Goal: Find specific page/section: Find specific page/section

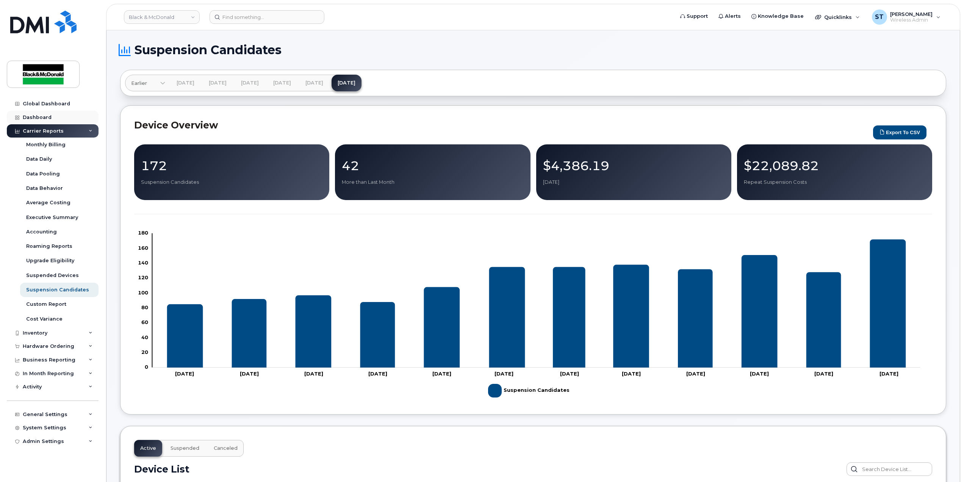
scroll to position [354, 0]
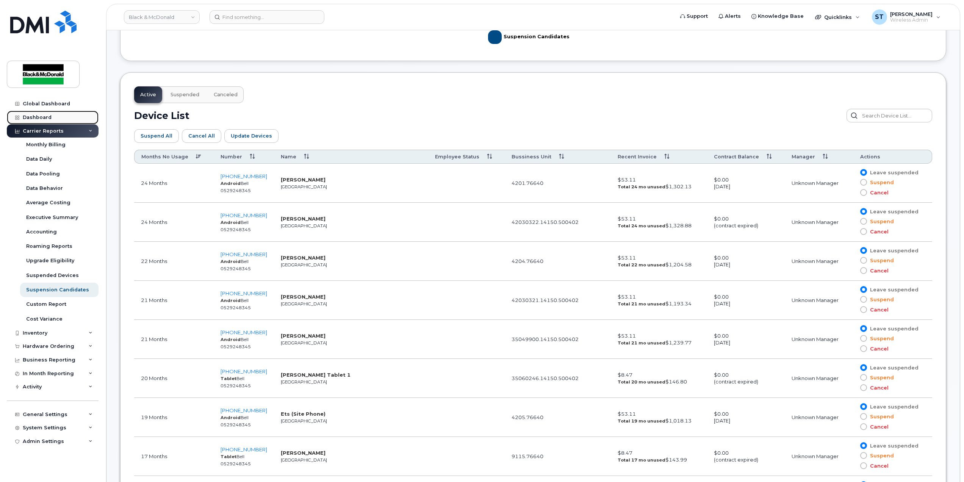
click at [49, 119] on div "Dashboard" at bounding box center [37, 117] width 29 height 6
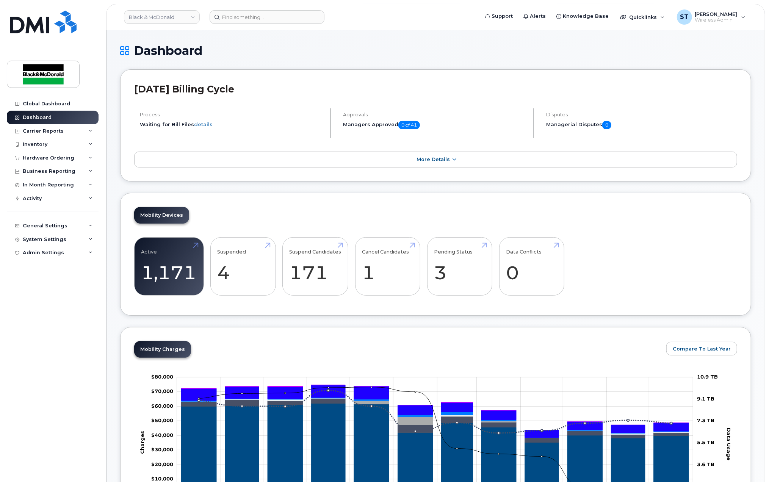
drag, startPoint x: 443, startPoint y: 310, endPoint x: 426, endPoint y: 311, distance: 17.1
click at [442, 310] on div "Mobility Devices Active 1,171 -14% Suspended 4 -20% Suspend Candidates 171 Canc…" at bounding box center [435, 254] width 631 height 123
click at [33, 130] on div "Carrier Reports" at bounding box center [43, 131] width 41 height 6
